Goal: Find specific fact

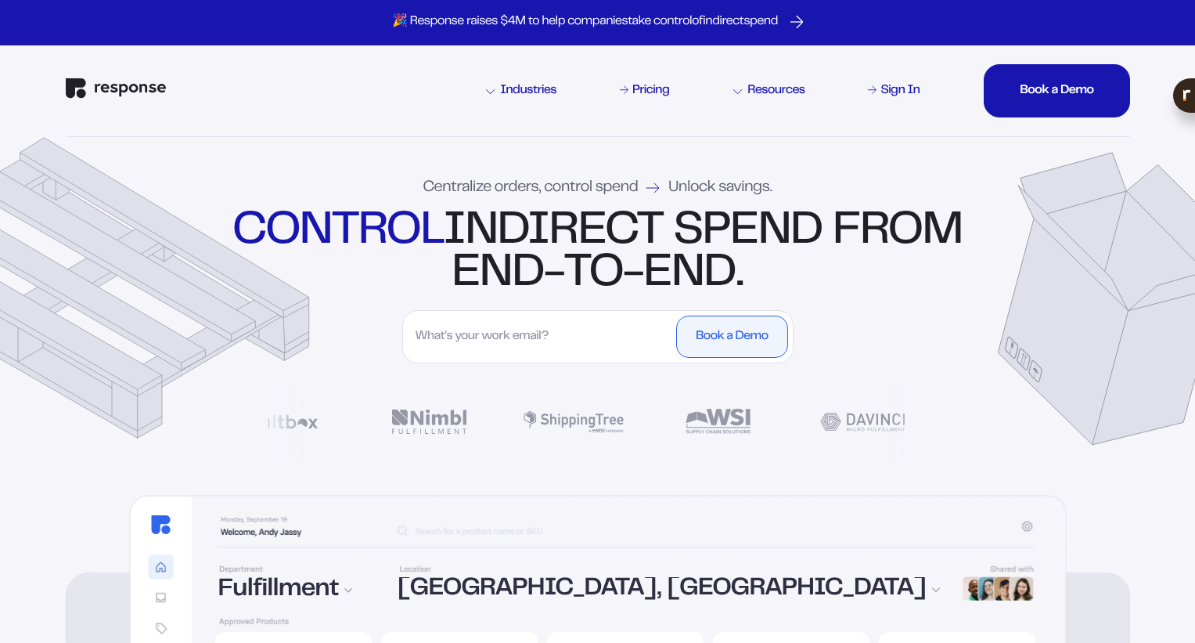
click at [443, 242] on strong "control" at bounding box center [338, 231] width 211 height 41
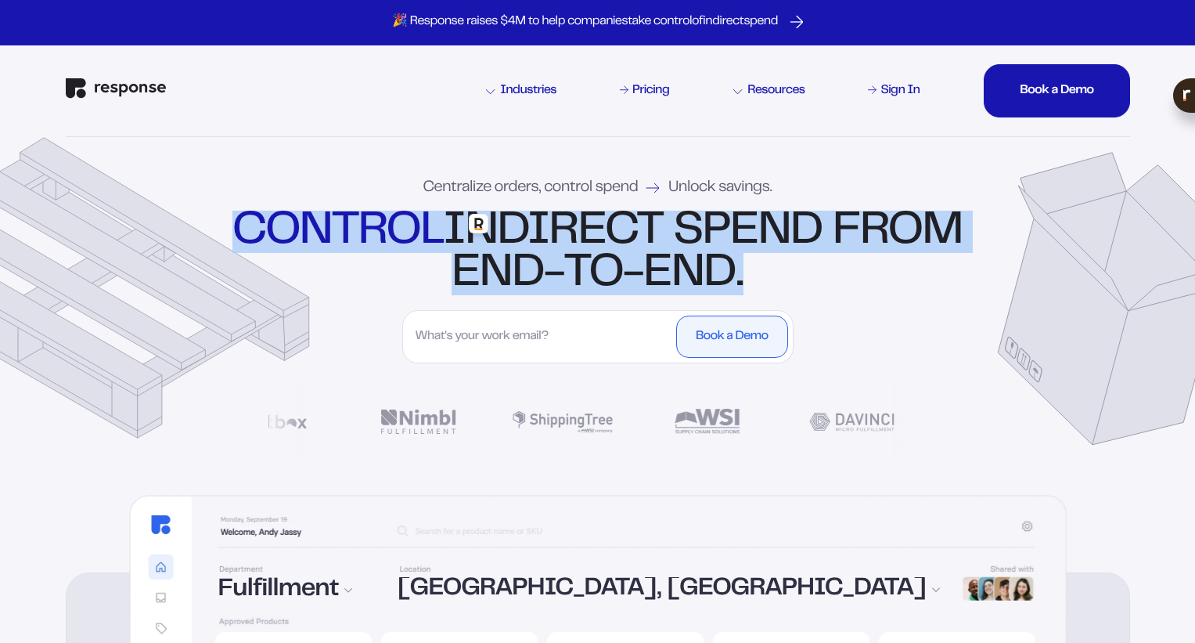
click at [443, 242] on strong "control" at bounding box center [338, 231] width 211 height 41
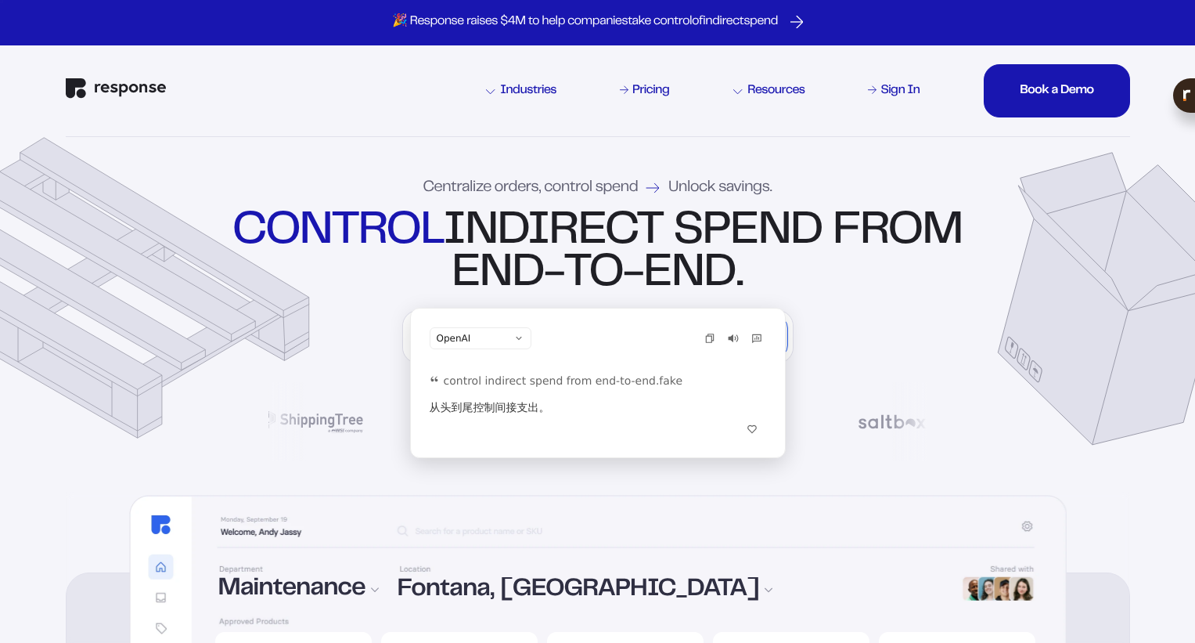
click at [607, 250] on div "control indirect spend from end-to-end." at bounding box center [598, 253] width 738 height 85
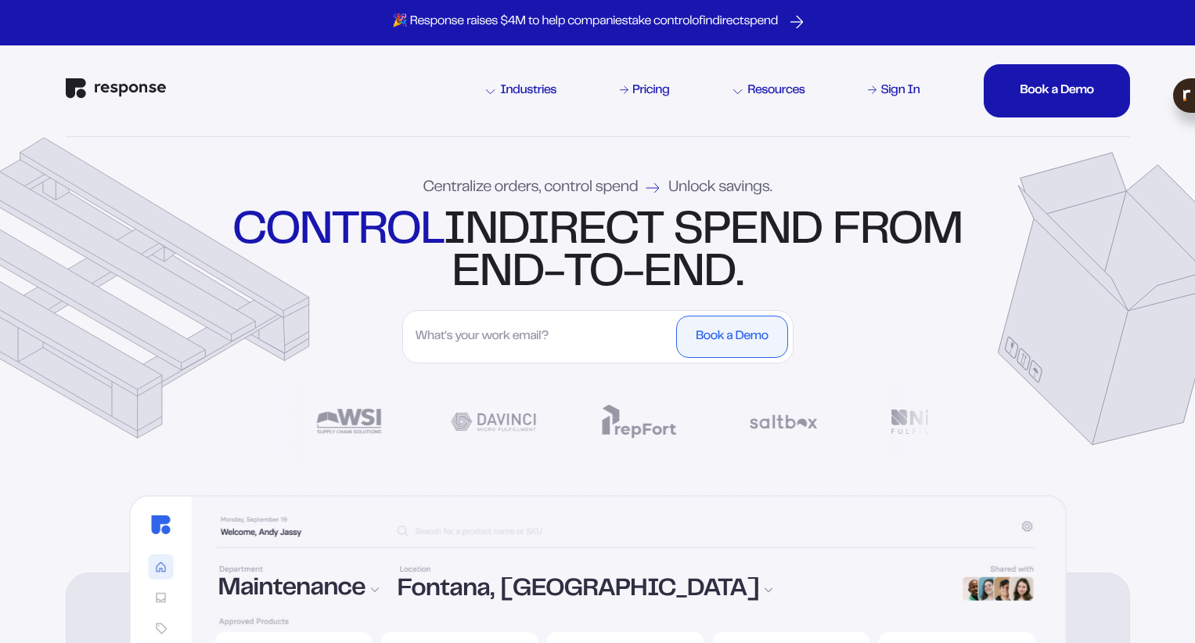
drag, startPoint x: 621, startPoint y: 280, endPoint x: 682, endPoint y: 283, distance: 61.1
copy span "PP Telegraf"
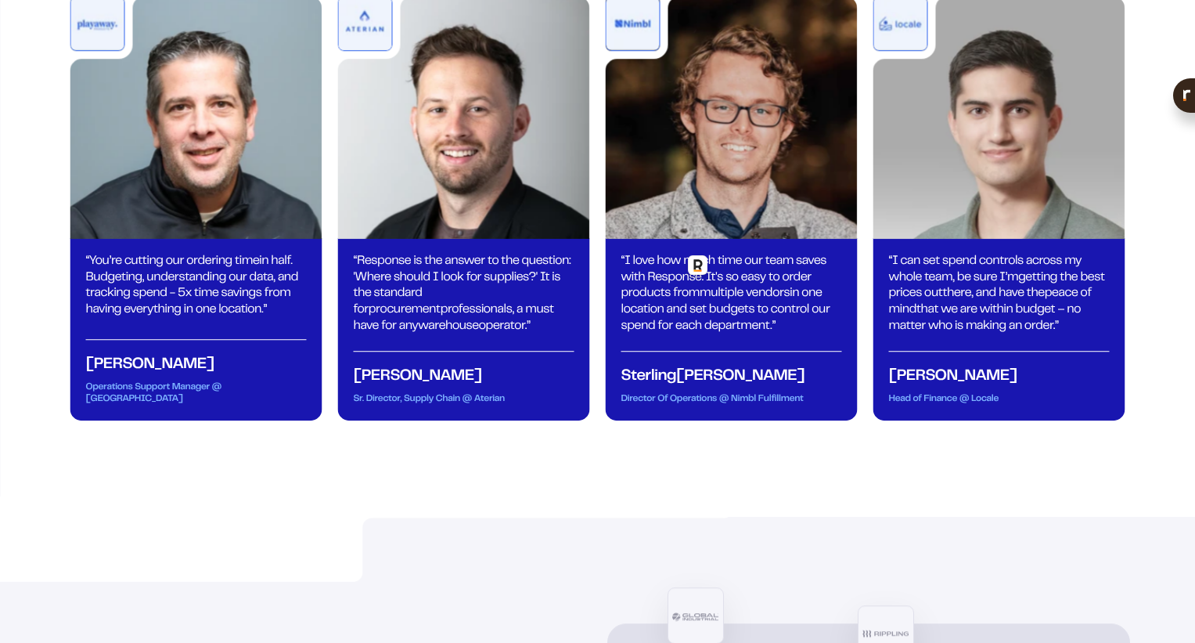
scroll to position [5461, 0]
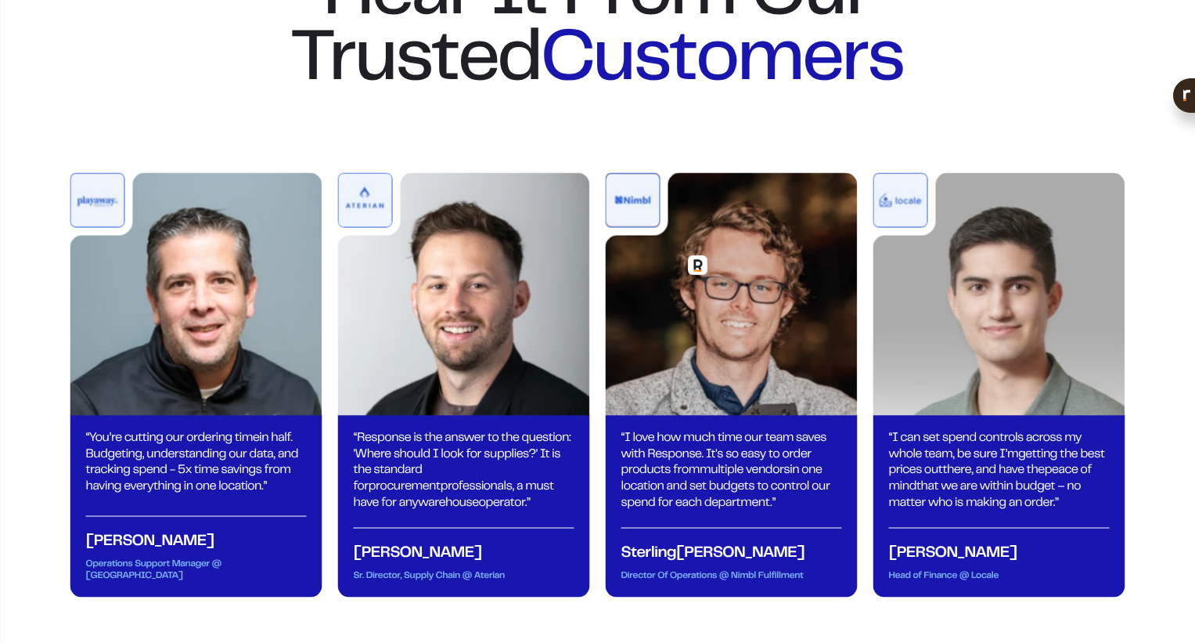
click at [504, 95] on div "Hear It From Our Trusted Customers" at bounding box center [598, 28] width 783 height 132
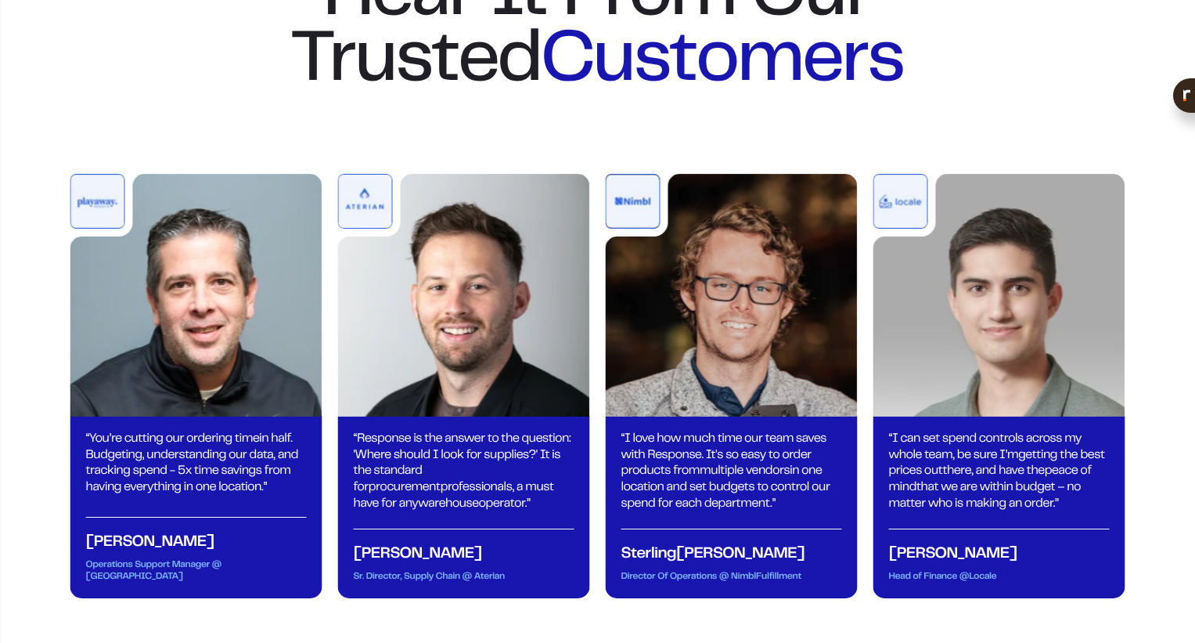
click at [533, 96] on div "Hear It From Our Trusted Customers" at bounding box center [598, 30] width 783 height 132
click at [482, 96] on div "Hear It From Our Trusted Customers" at bounding box center [598, 30] width 783 height 132
drag, startPoint x: 496, startPoint y: 215, endPoint x: 559, endPoint y: 215, distance: 63.4
copy span "PP Telegraf"
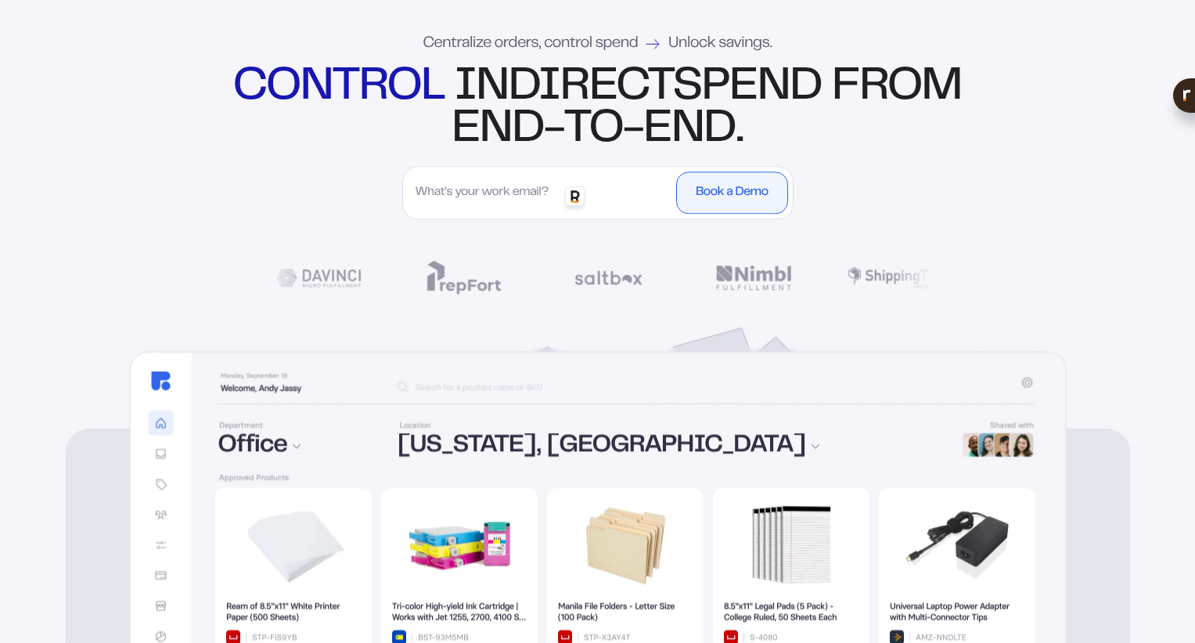
scroll to position [0, 0]
